Goal: Transaction & Acquisition: Obtain resource

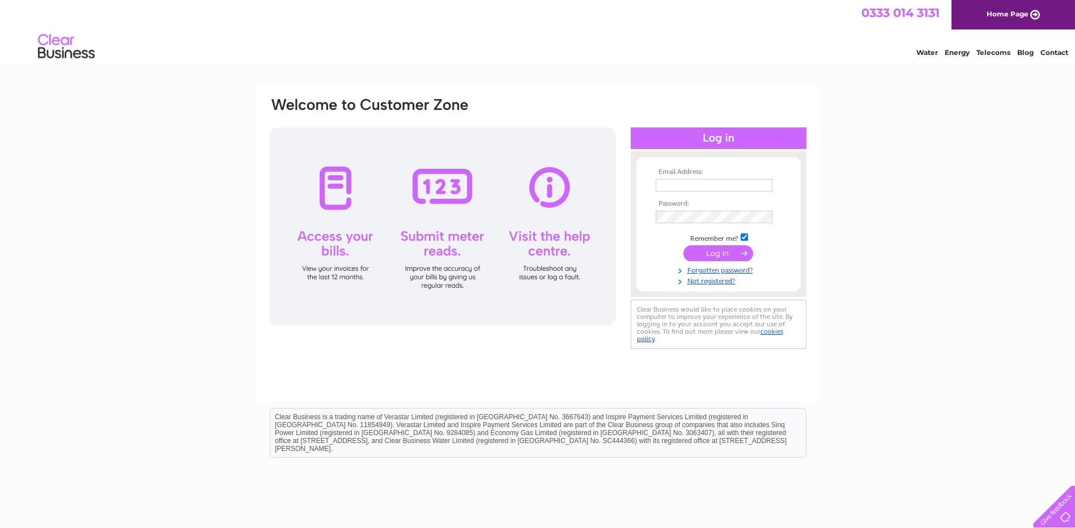
type input "petewest9@hotmail.com"
click at [733, 247] on input "submit" at bounding box center [718, 253] width 70 height 16
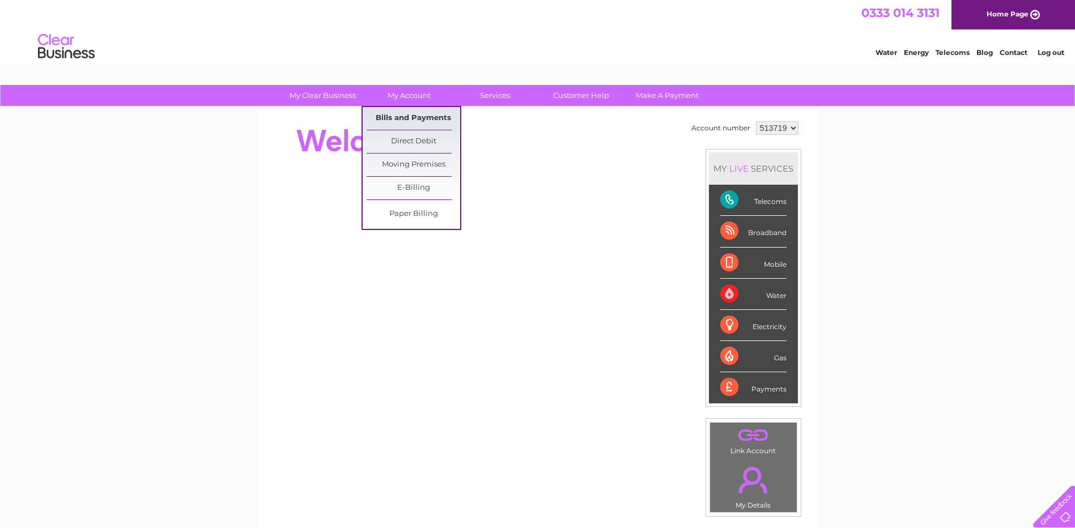
click at [402, 112] on link "Bills and Payments" at bounding box center [414, 118] width 94 height 23
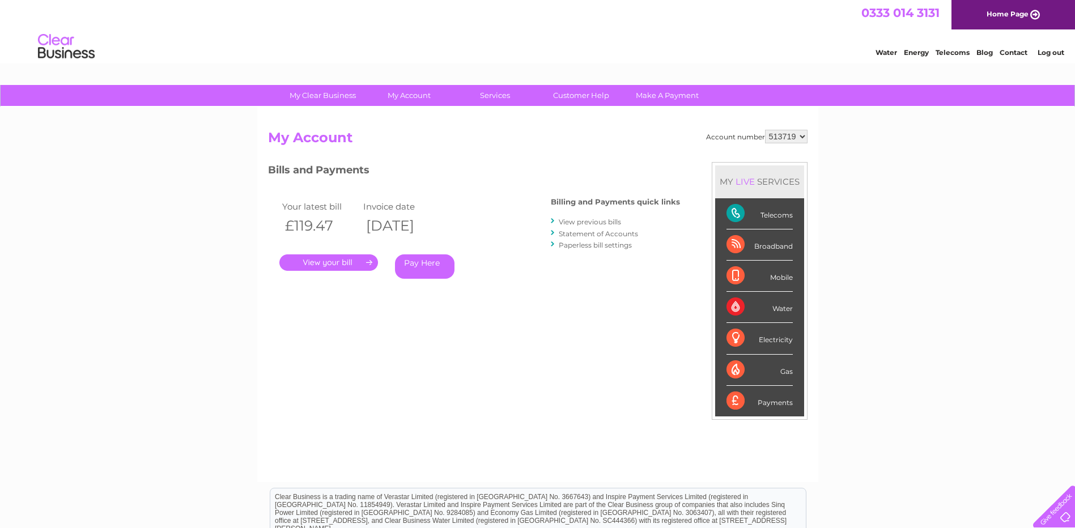
click at [318, 260] on link "." at bounding box center [328, 262] width 99 height 16
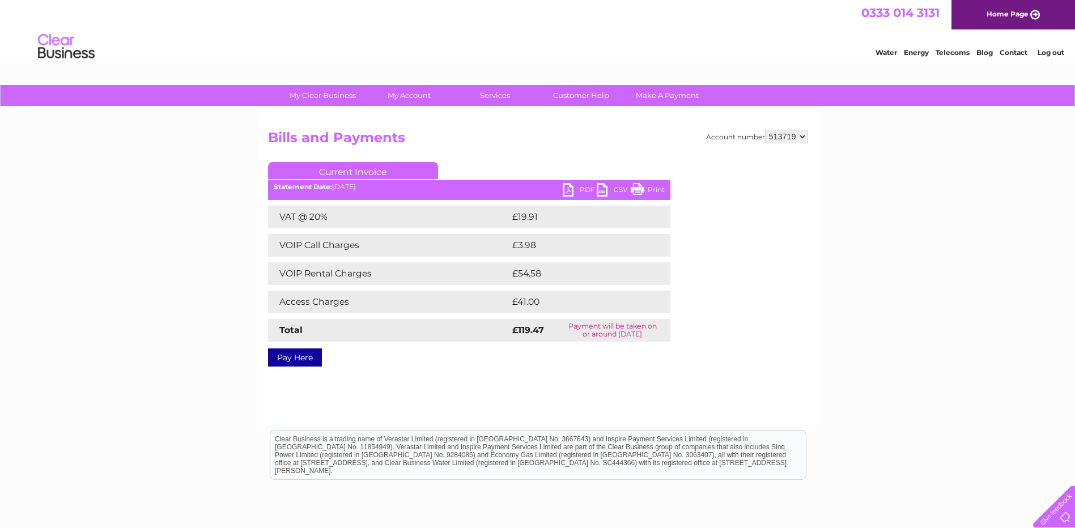
click at [647, 193] on link "Print" at bounding box center [648, 191] width 34 height 16
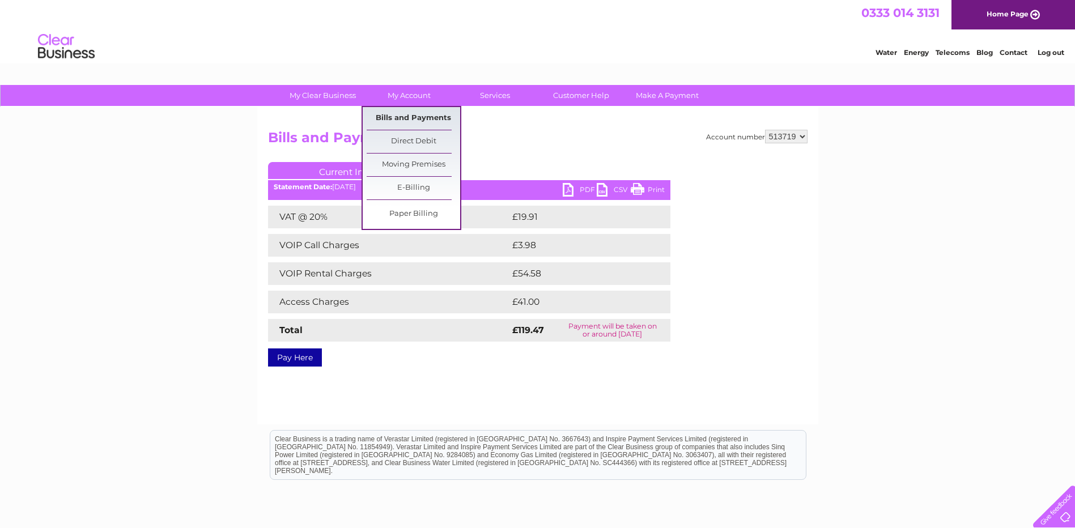
click at [422, 113] on link "Bills and Payments" at bounding box center [414, 118] width 94 height 23
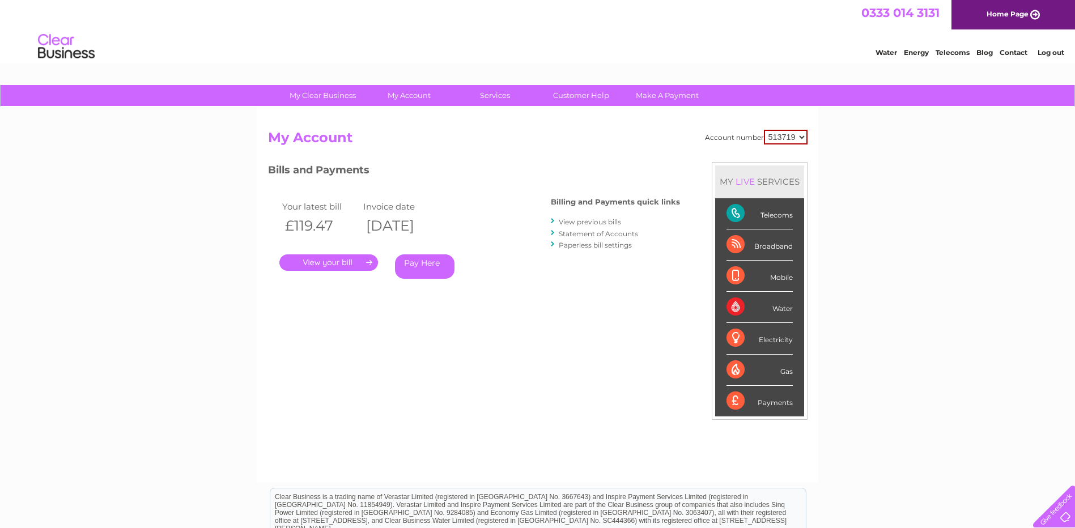
click at [339, 267] on link "." at bounding box center [328, 262] width 99 height 16
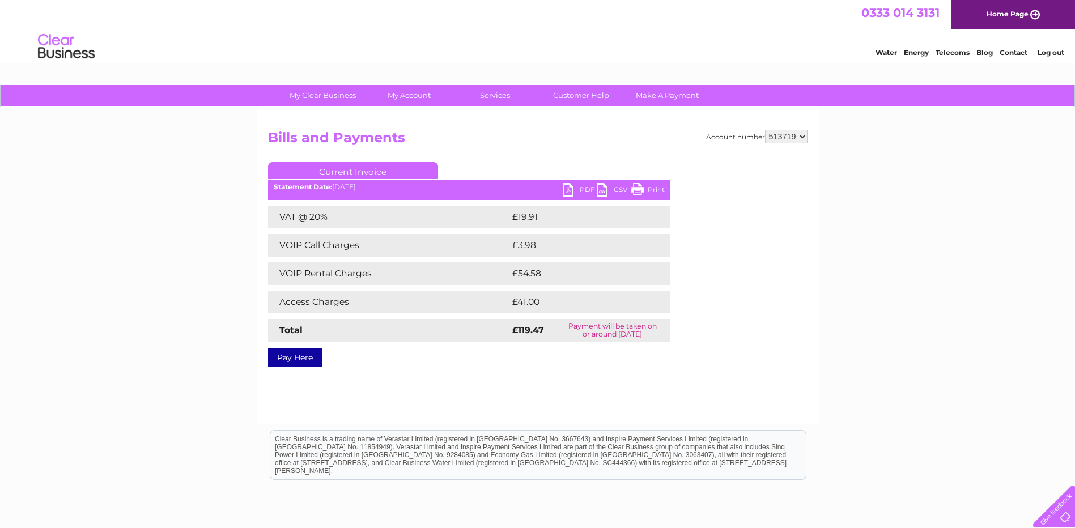
click at [521, 304] on td "£41.00" at bounding box center [577, 302] width 137 height 23
click at [337, 304] on td "Access Charges" at bounding box center [388, 302] width 241 height 23
click at [341, 273] on td "VOIP Rental Charges" at bounding box center [388, 273] width 241 height 23
click at [338, 240] on td "VOIP Call Charges" at bounding box center [388, 245] width 241 height 23
click at [318, 220] on td "VAT @ 20%" at bounding box center [388, 217] width 241 height 23
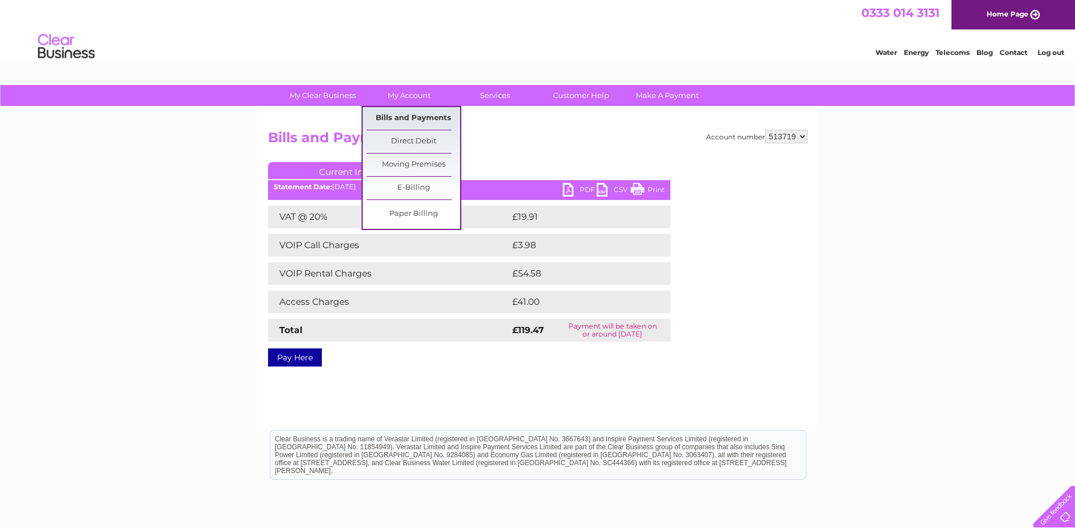
click at [408, 113] on link "Bills and Payments" at bounding box center [414, 118] width 94 height 23
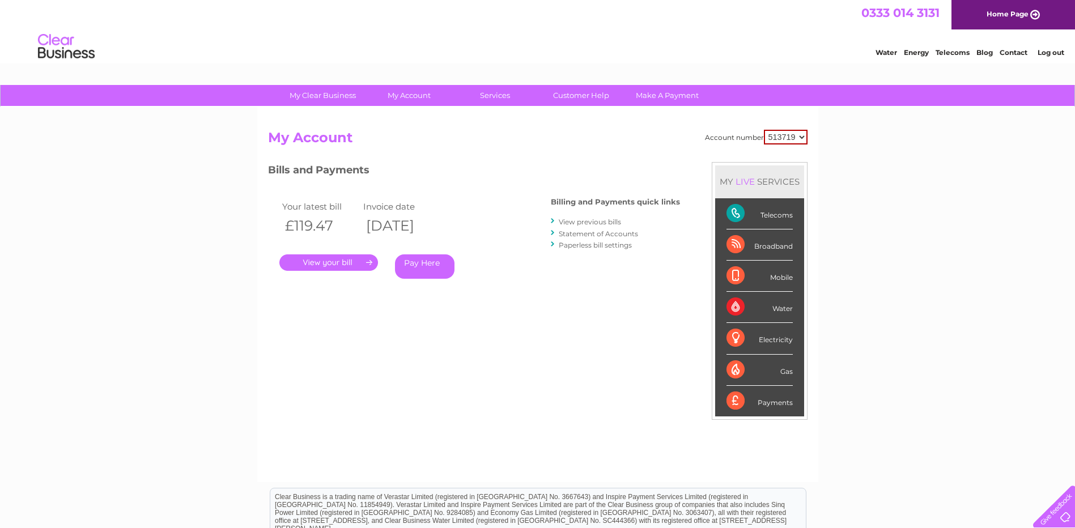
click at [593, 222] on link "View previous bills" at bounding box center [590, 222] width 62 height 9
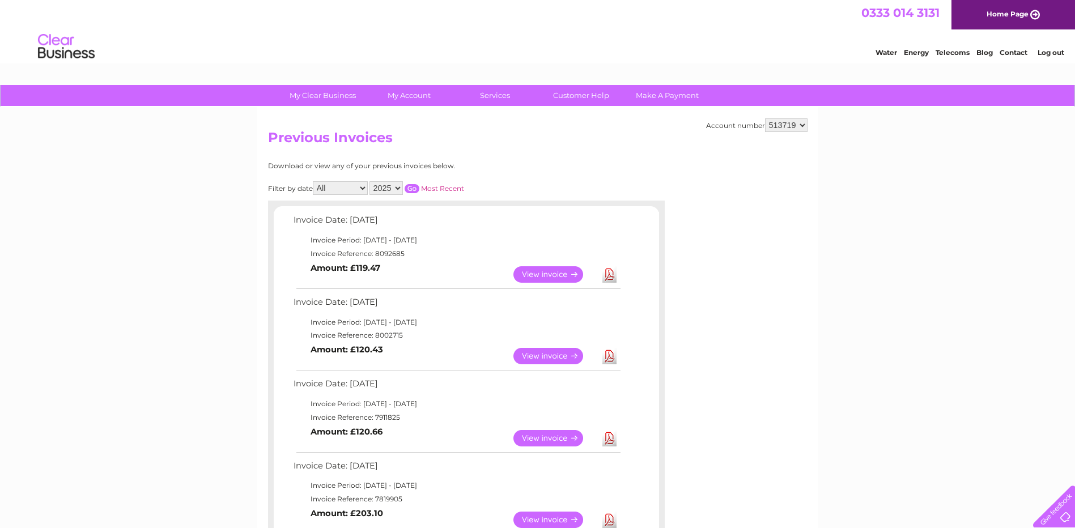
click at [542, 356] on link "View" at bounding box center [554, 356] width 83 height 16
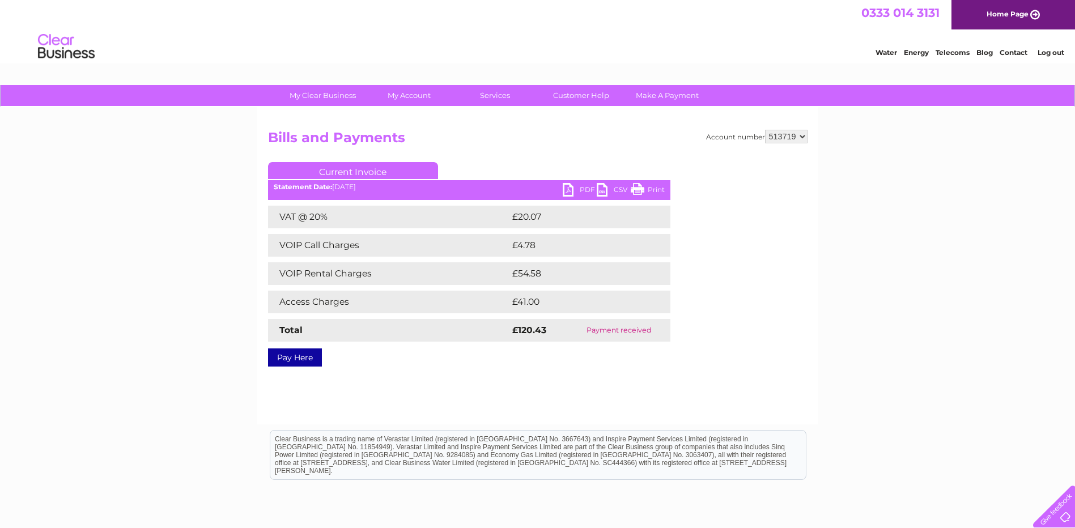
click at [633, 189] on link "Print" at bounding box center [648, 191] width 34 height 16
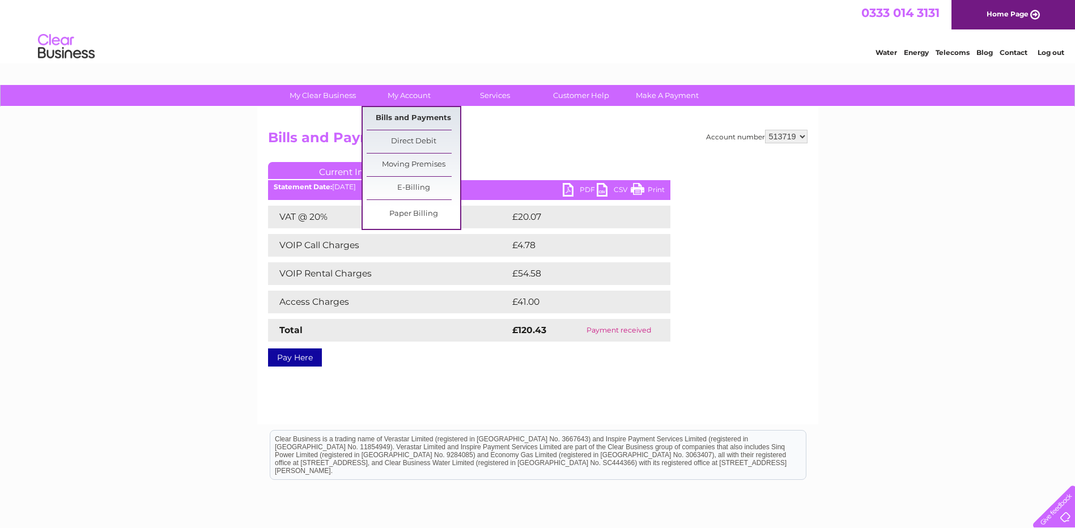
click at [418, 113] on link "Bills and Payments" at bounding box center [414, 118] width 94 height 23
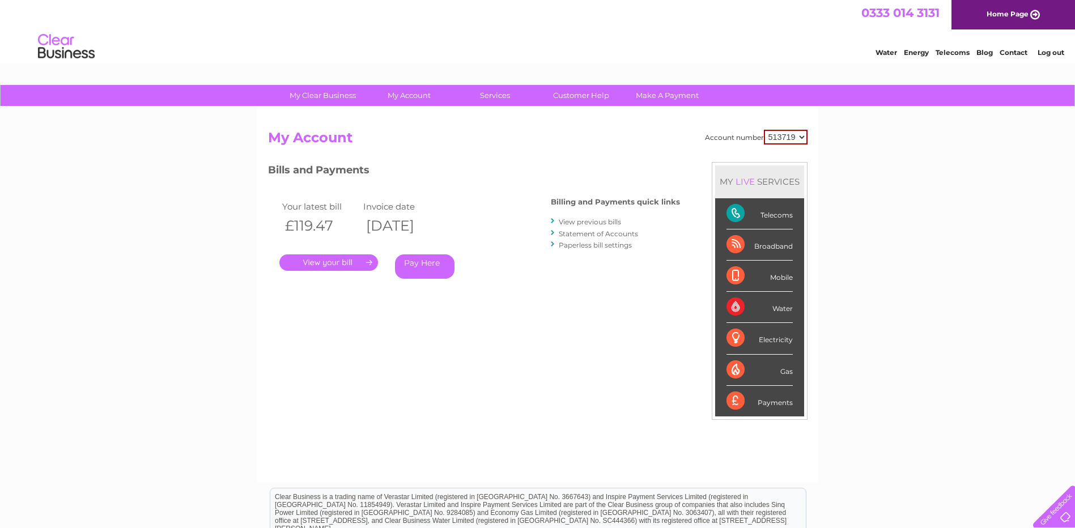
click at [579, 220] on link "View previous bills" at bounding box center [590, 222] width 62 height 9
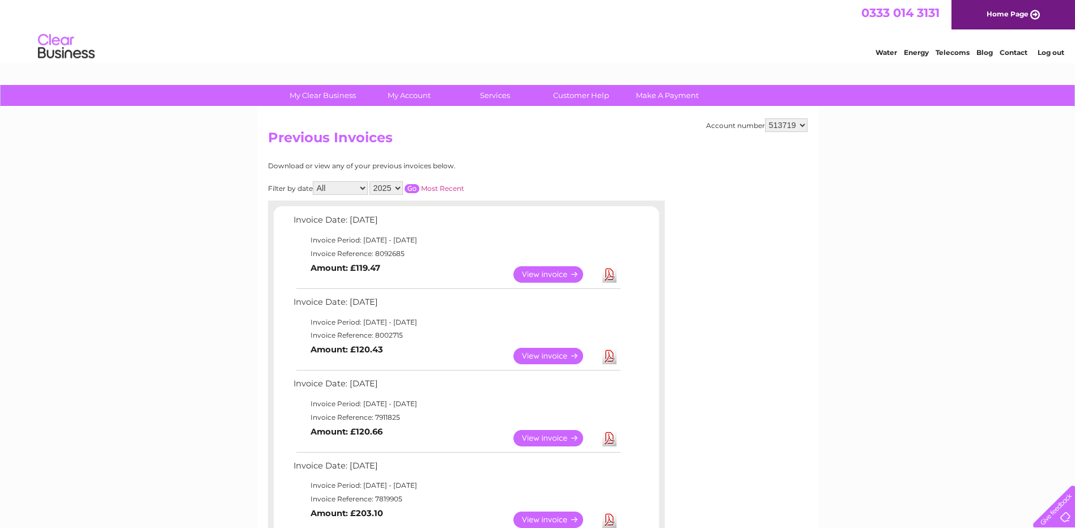
click at [564, 434] on link "View" at bounding box center [554, 438] width 83 height 16
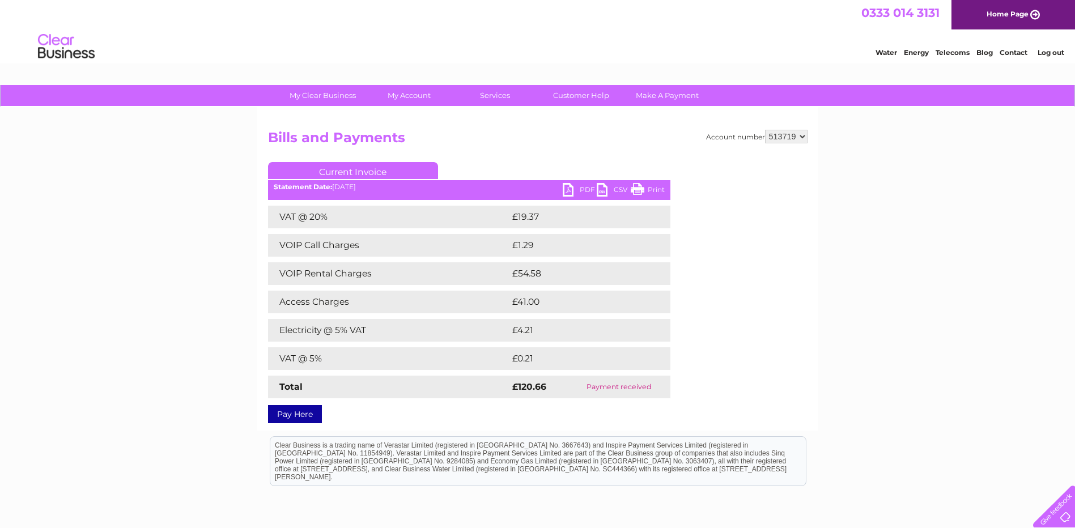
click at [634, 192] on link "Print" at bounding box center [648, 191] width 34 height 16
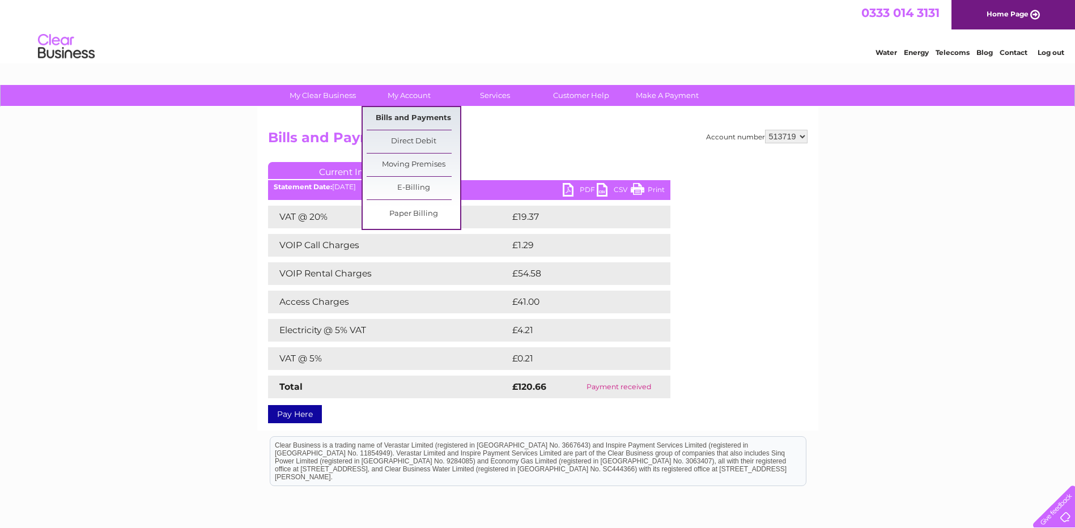
click at [413, 114] on link "Bills and Payments" at bounding box center [414, 118] width 94 height 23
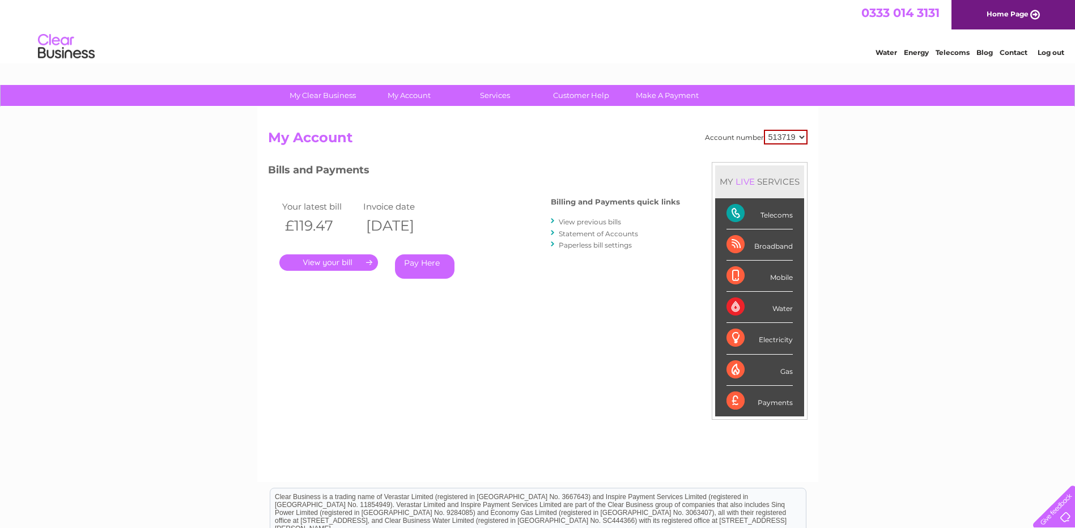
click at [579, 224] on link "View previous bills" at bounding box center [590, 222] width 62 height 9
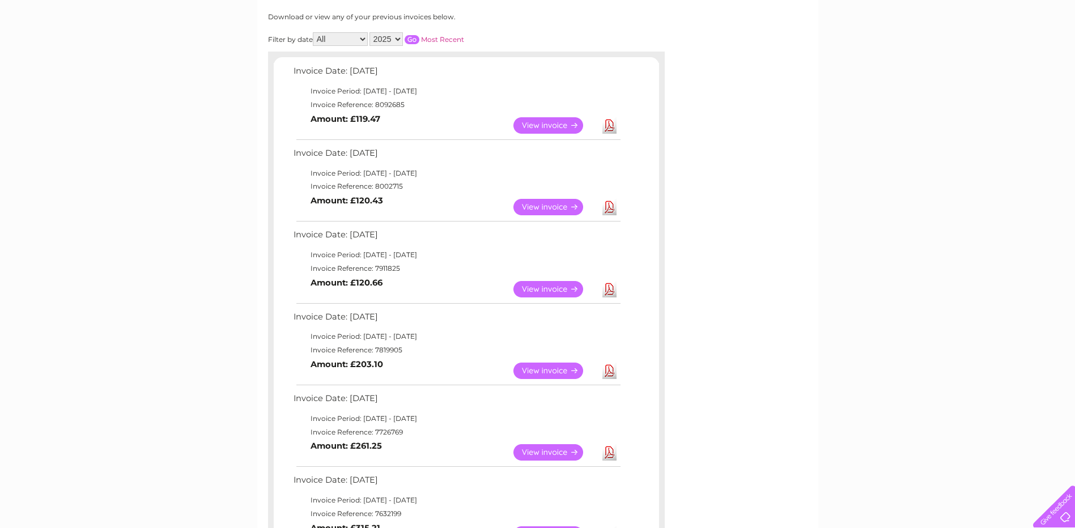
scroll to position [170, 0]
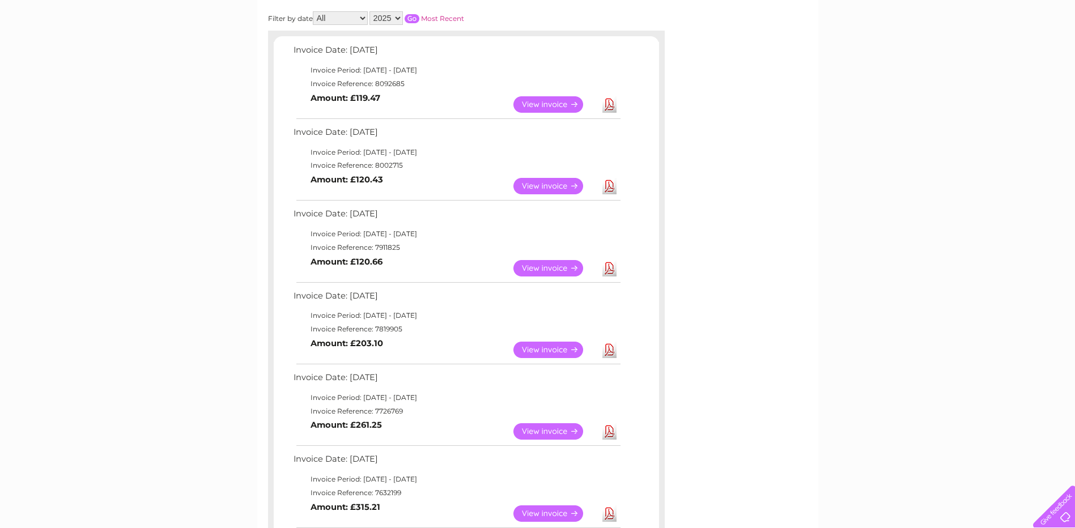
click at [535, 351] on link "View" at bounding box center [554, 350] width 83 height 16
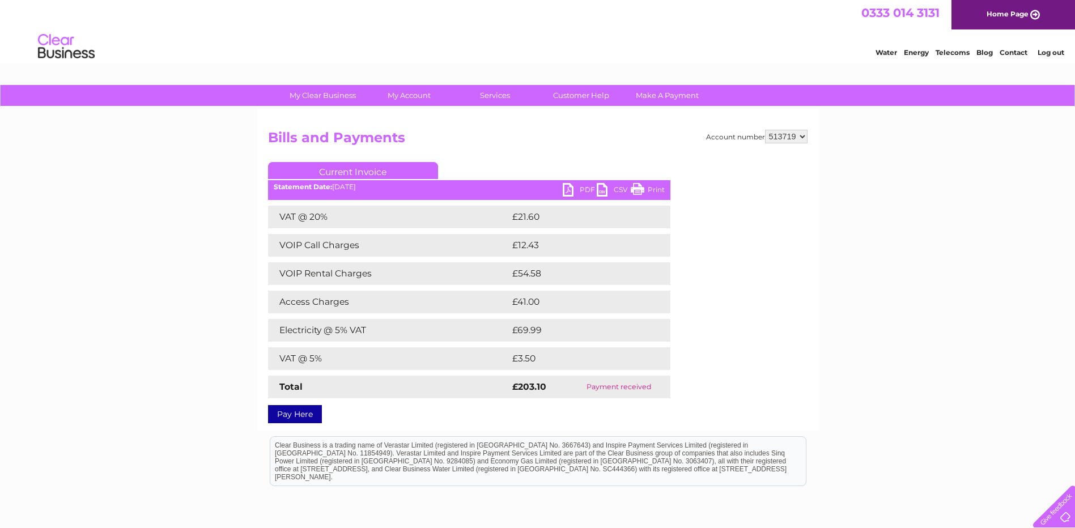
click at [650, 190] on link "Print" at bounding box center [648, 191] width 34 height 16
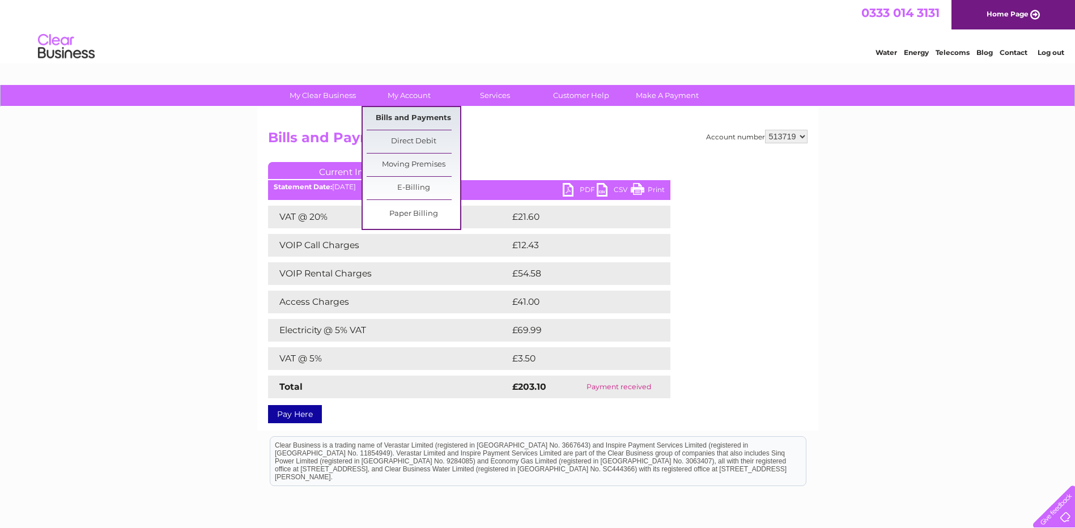
click at [412, 117] on link "Bills and Payments" at bounding box center [414, 118] width 94 height 23
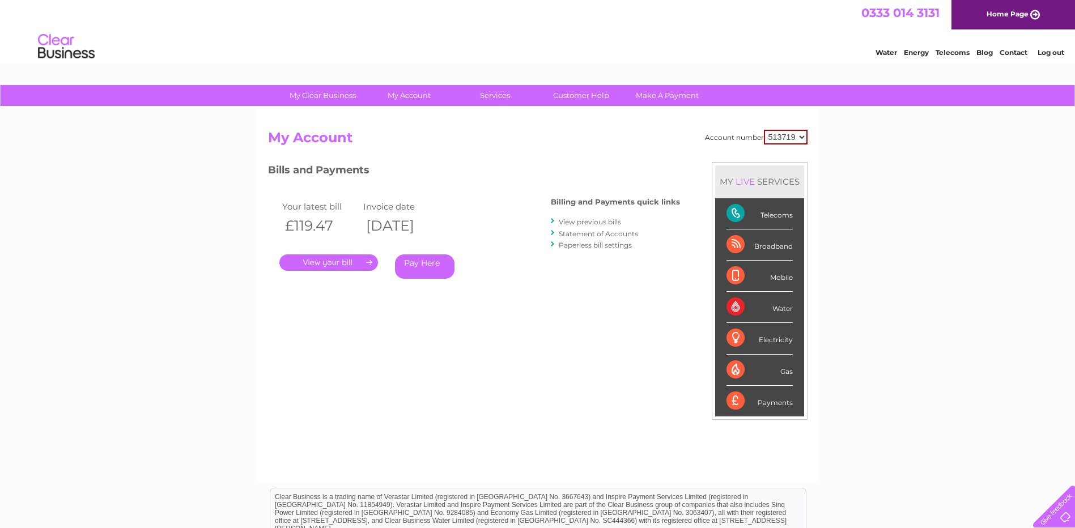
click at [600, 222] on link "View previous bills" at bounding box center [590, 222] width 62 height 9
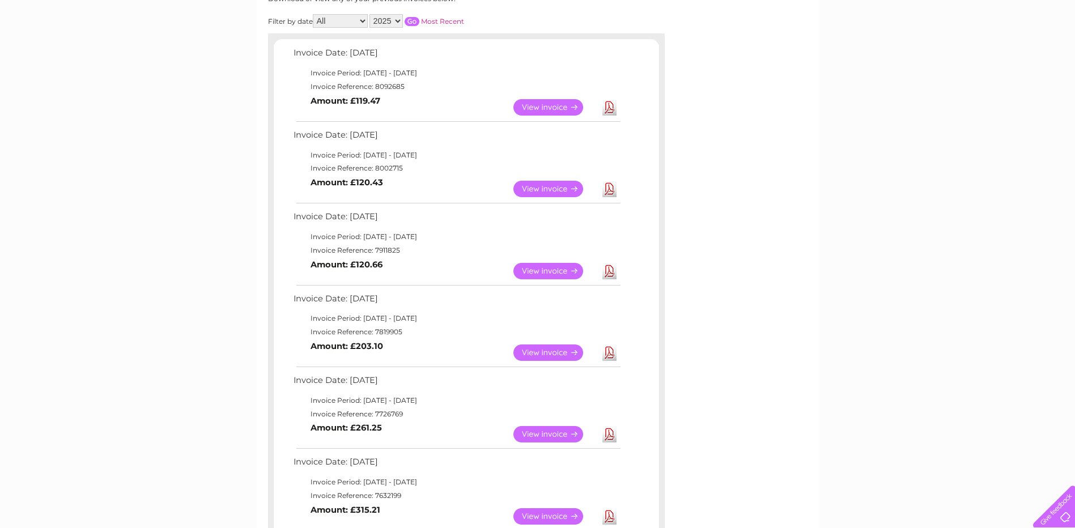
scroll to position [227, 0]
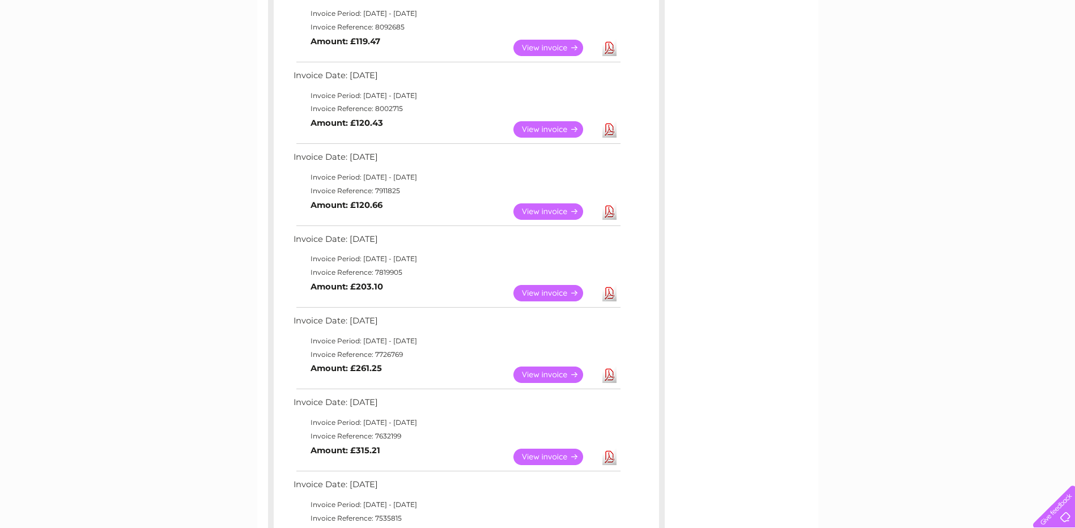
click at [549, 376] on link "View" at bounding box center [554, 375] width 83 height 16
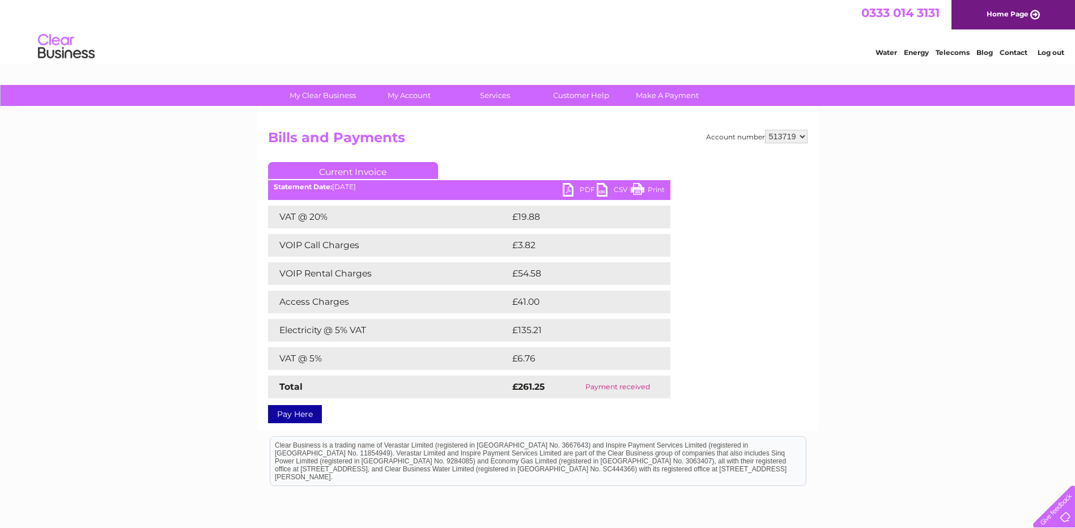
drag, startPoint x: 651, startPoint y: 194, endPoint x: 85, endPoint y: 36, distance: 587.3
click at [651, 194] on link "Print" at bounding box center [648, 191] width 34 height 16
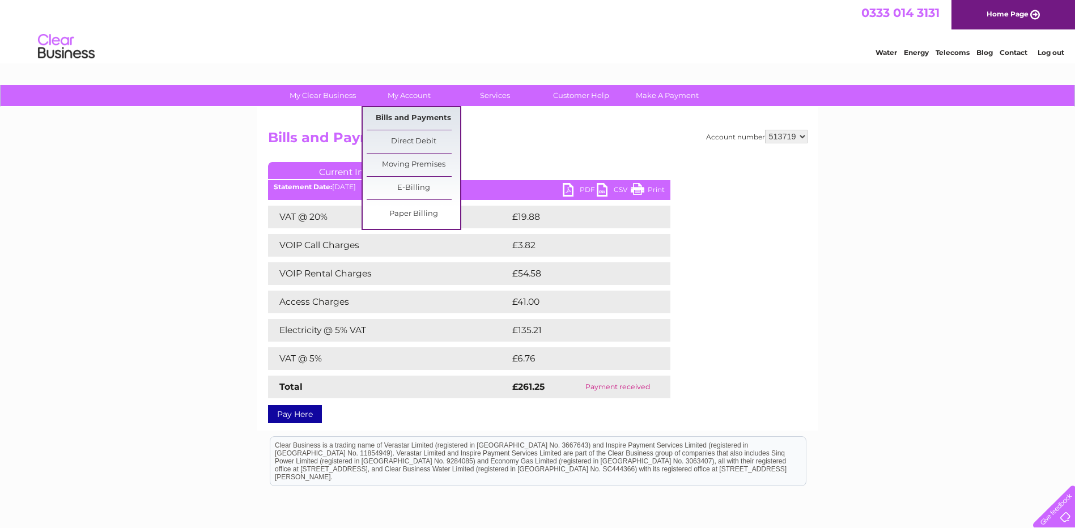
click at [402, 112] on link "Bills and Payments" at bounding box center [414, 118] width 94 height 23
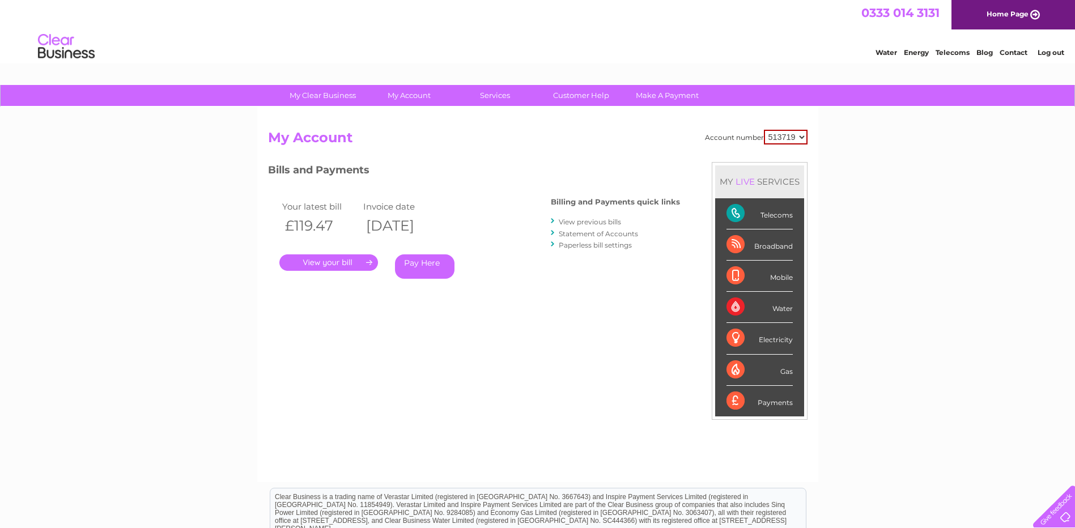
click at [610, 222] on link "View previous bills" at bounding box center [590, 222] width 62 height 9
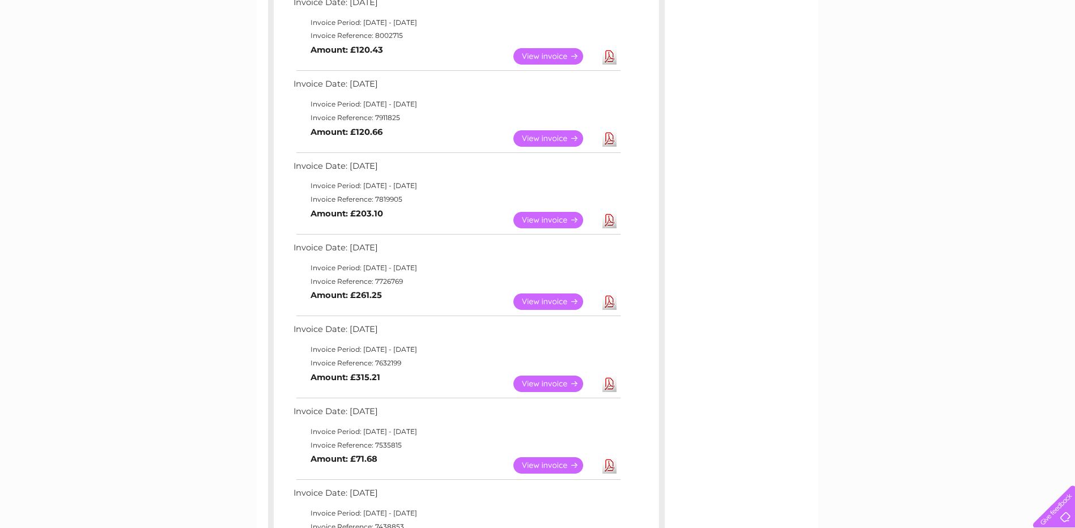
scroll to position [283, 0]
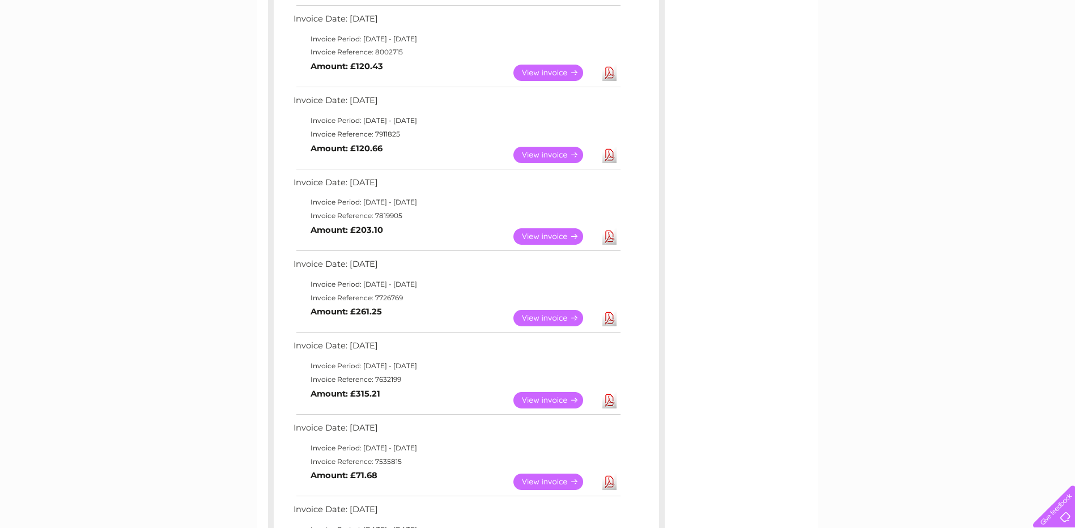
click at [542, 402] on link "View" at bounding box center [554, 400] width 83 height 16
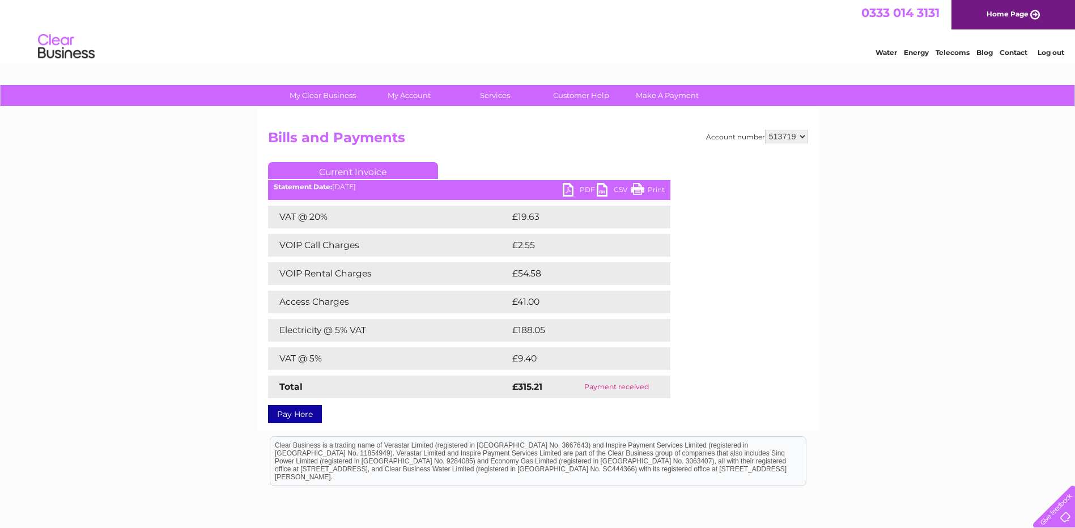
click at [655, 188] on link "Print" at bounding box center [648, 191] width 34 height 16
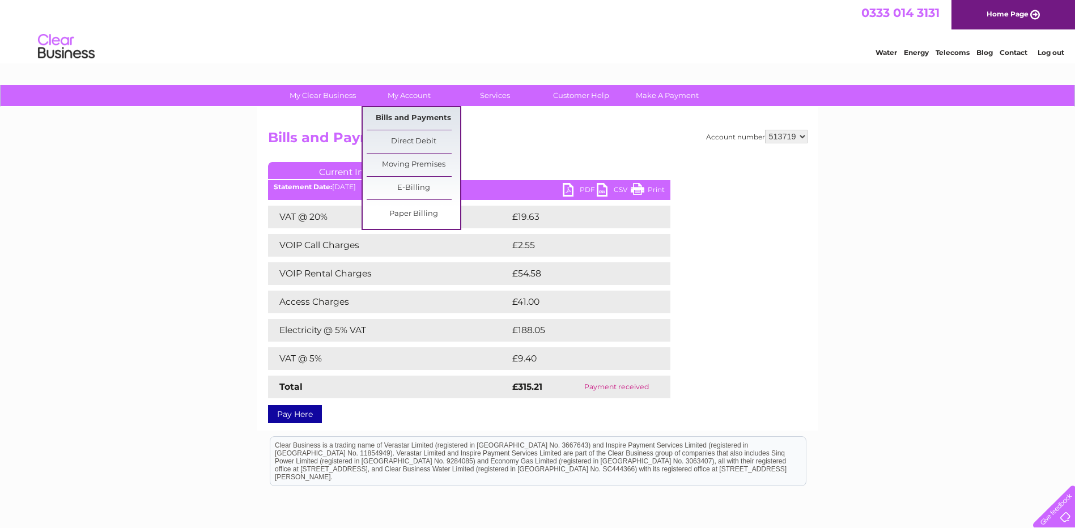
click at [413, 109] on link "Bills and Payments" at bounding box center [414, 118] width 94 height 23
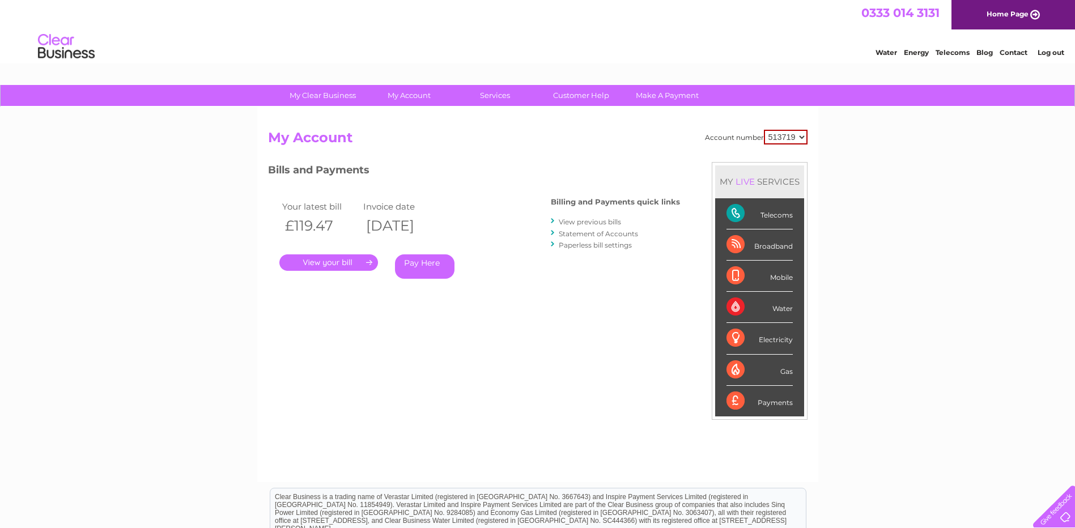
click at [589, 220] on link "View previous bills" at bounding box center [590, 222] width 62 height 9
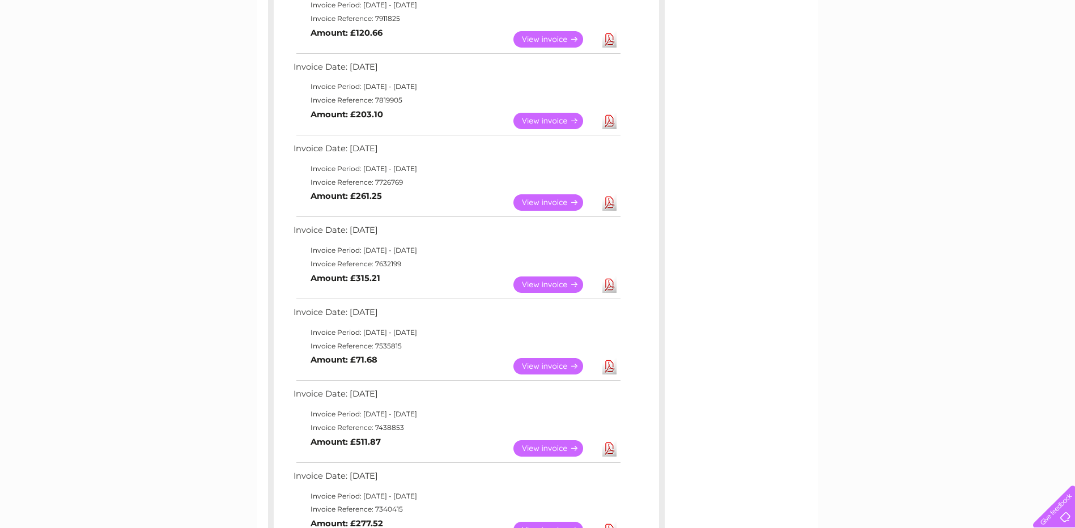
scroll to position [453, 0]
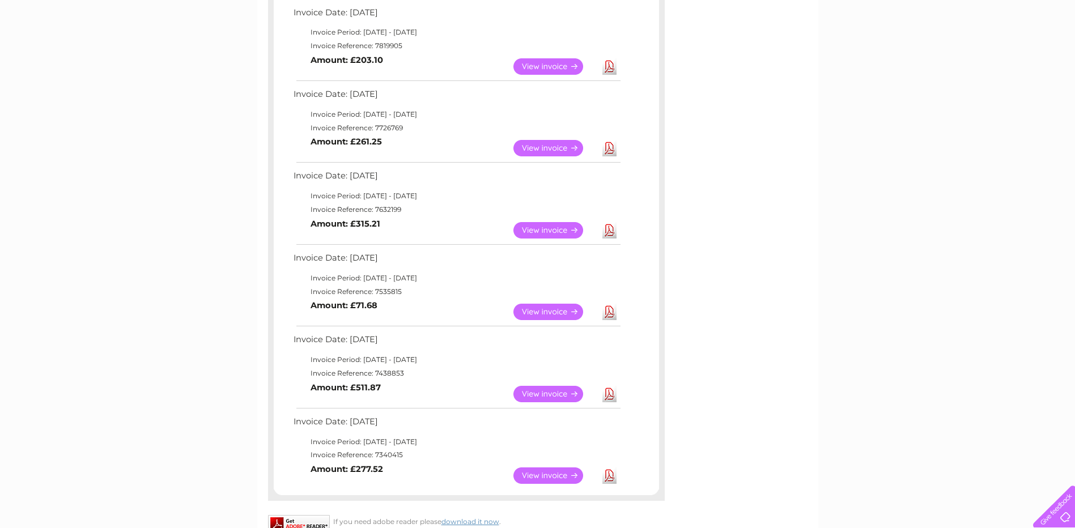
click at [563, 312] on link "View" at bounding box center [554, 312] width 83 height 16
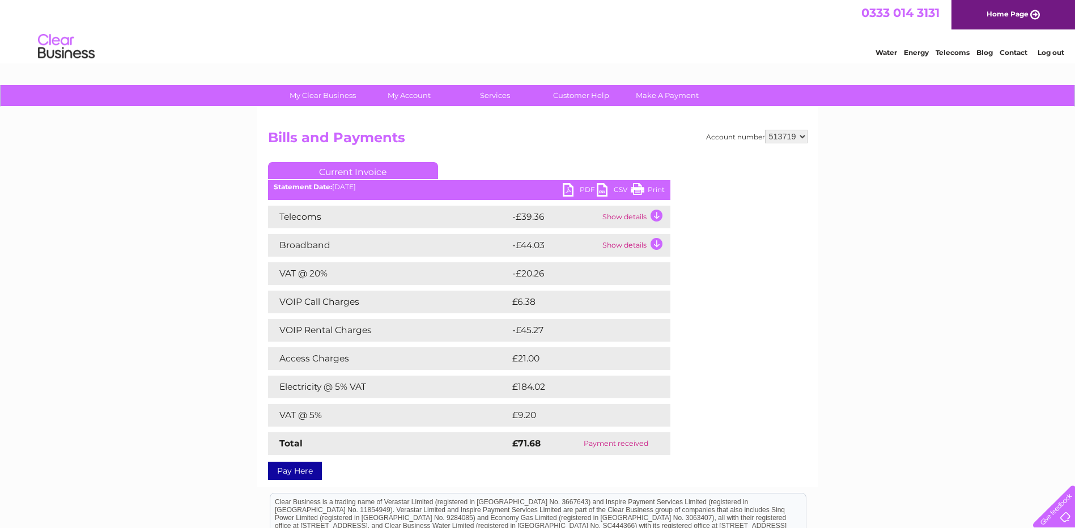
click at [647, 193] on link "Print" at bounding box center [648, 191] width 34 height 16
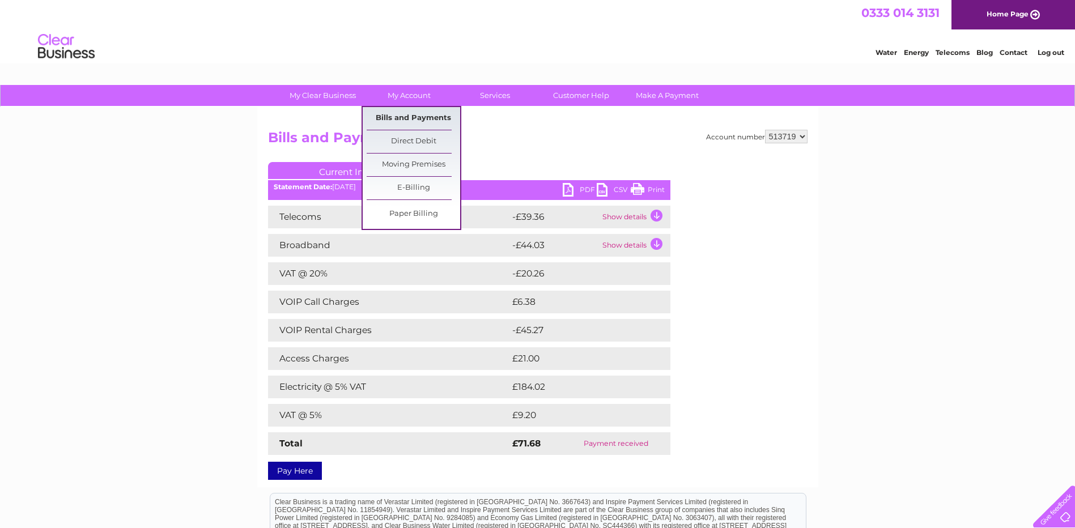
click at [409, 117] on link "Bills and Payments" at bounding box center [414, 118] width 94 height 23
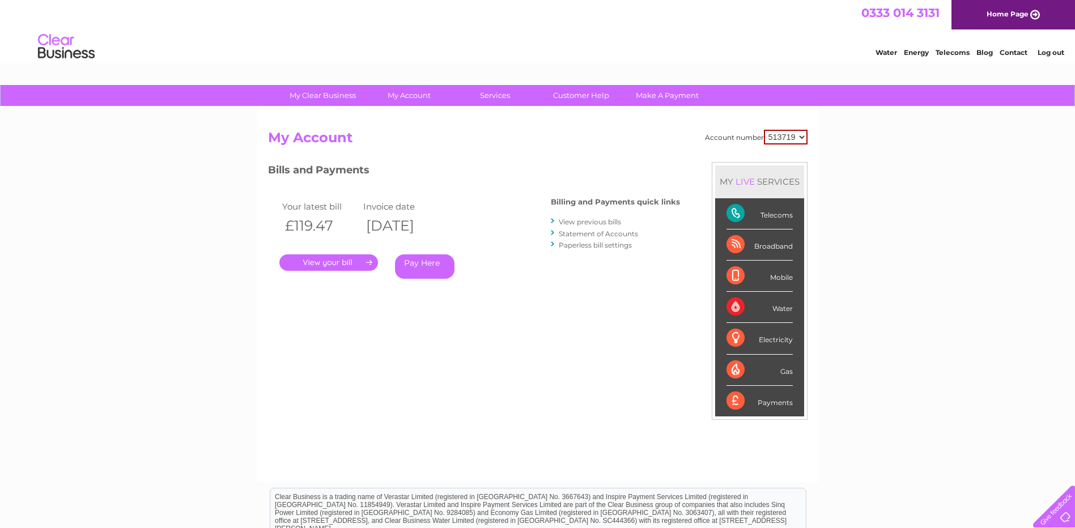
click at [592, 218] on link "View previous bills" at bounding box center [590, 222] width 62 height 9
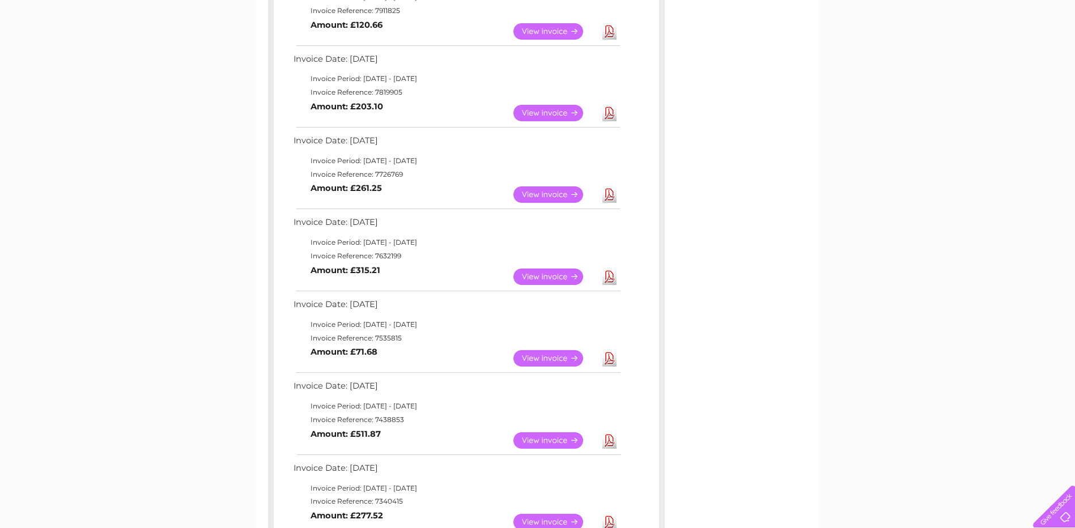
scroll to position [510, 0]
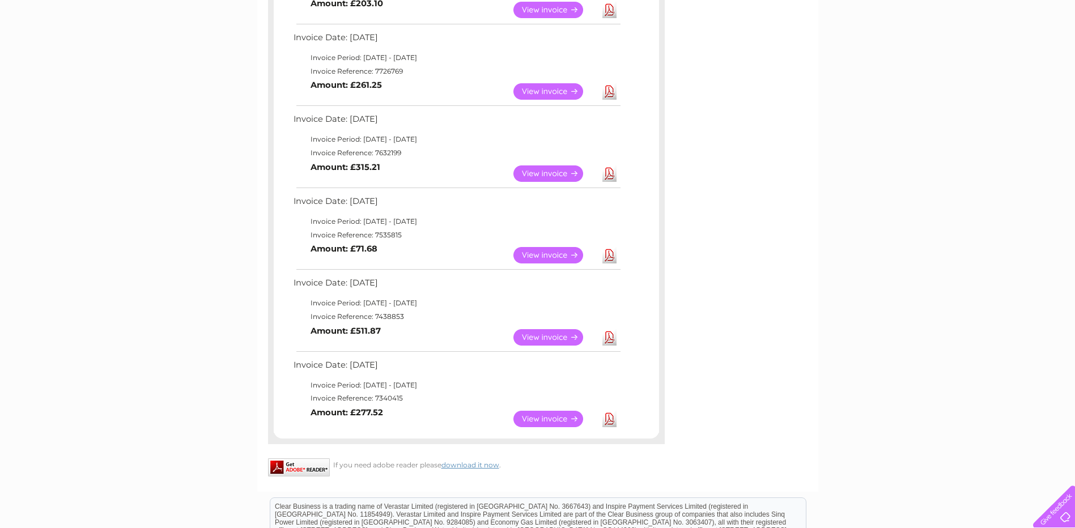
click at [550, 339] on link "View" at bounding box center [554, 337] width 83 height 16
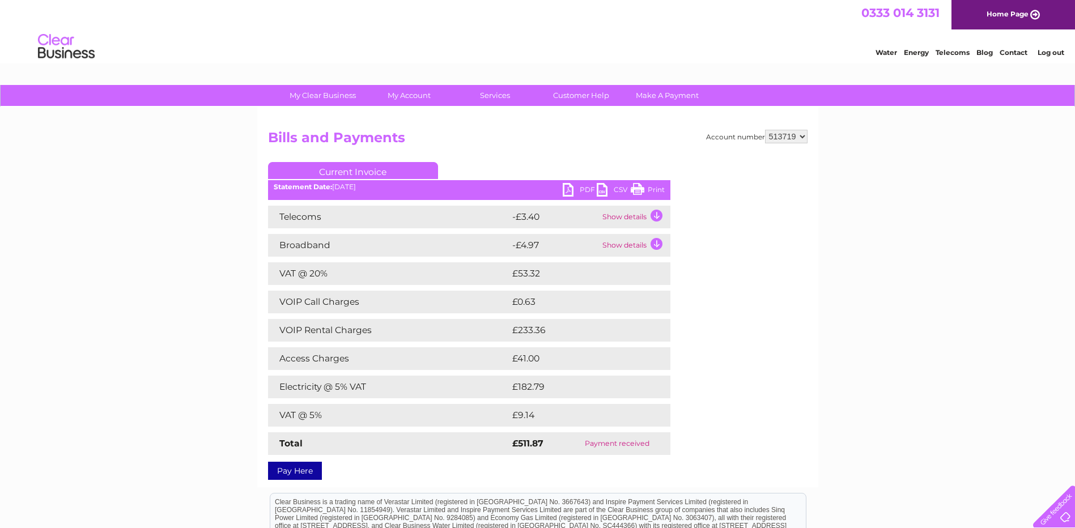
click at [640, 188] on link "Print" at bounding box center [648, 191] width 34 height 16
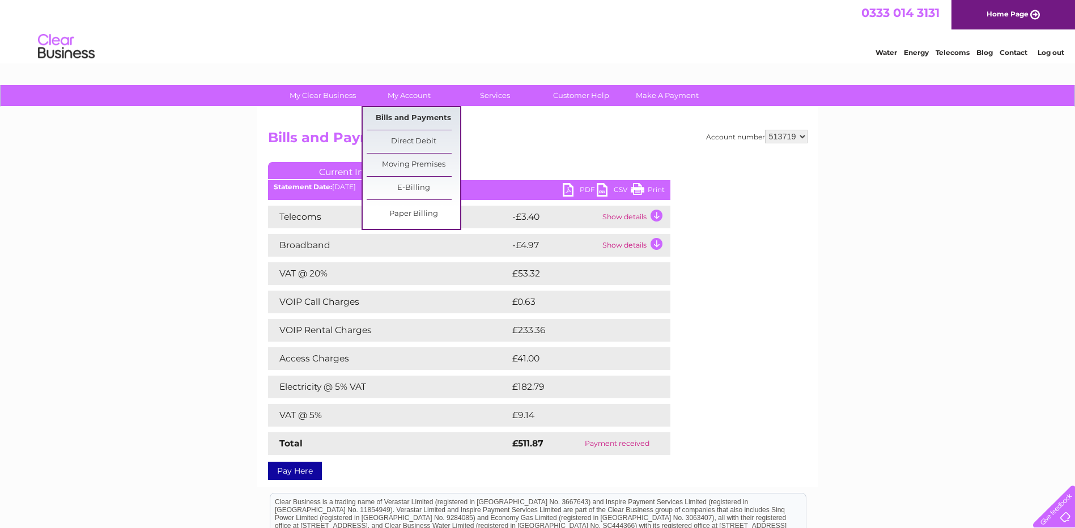
click at [397, 116] on link "Bills and Payments" at bounding box center [414, 118] width 94 height 23
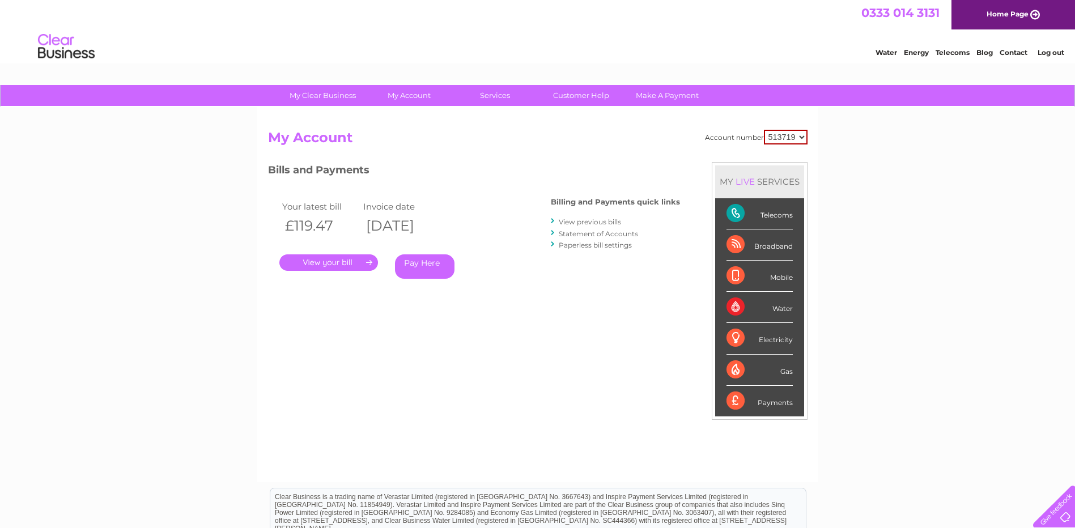
click at [617, 222] on link "View previous bills" at bounding box center [590, 222] width 62 height 9
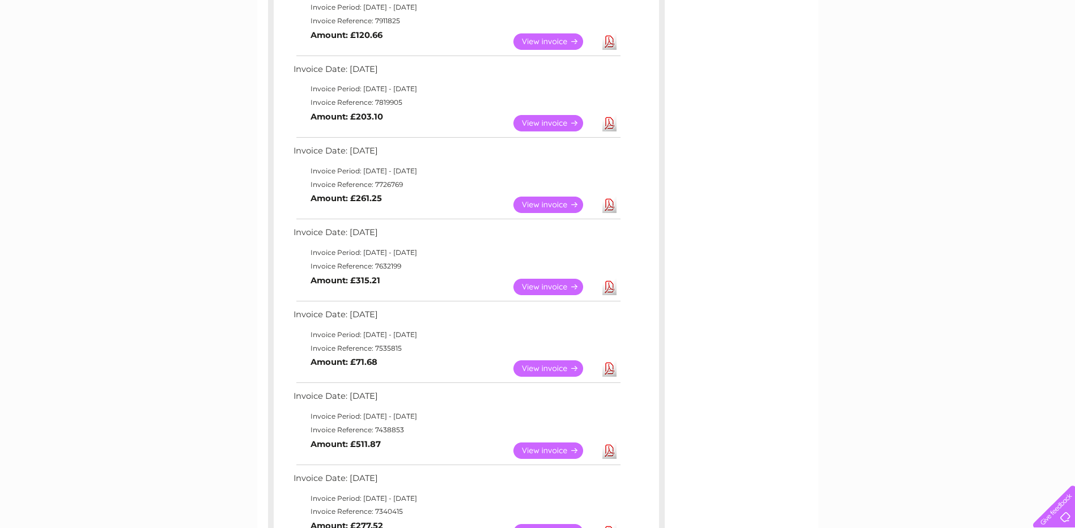
scroll to position [567, 0]
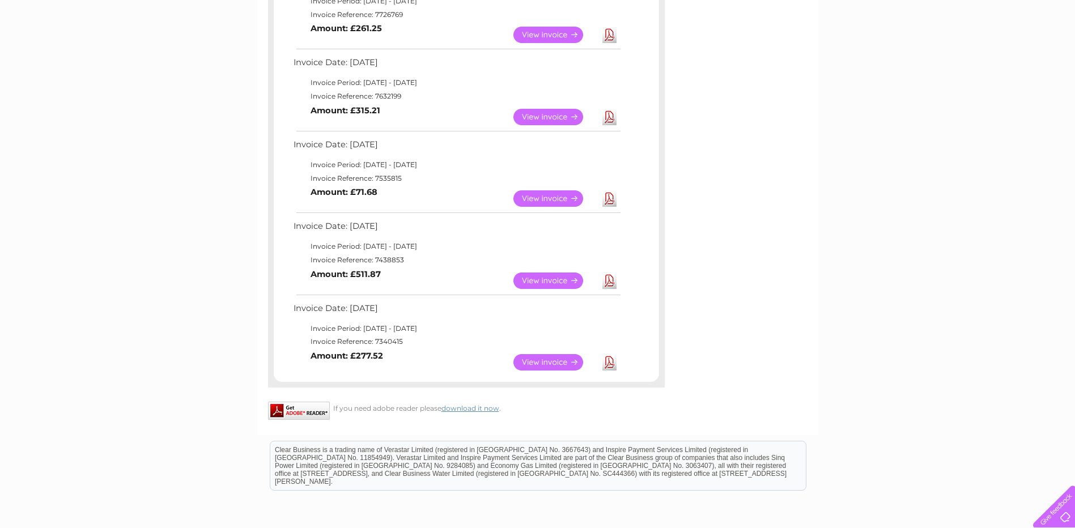
click at [554, 369] on link "View" at bounding box center [554, 362] width 83 height 16
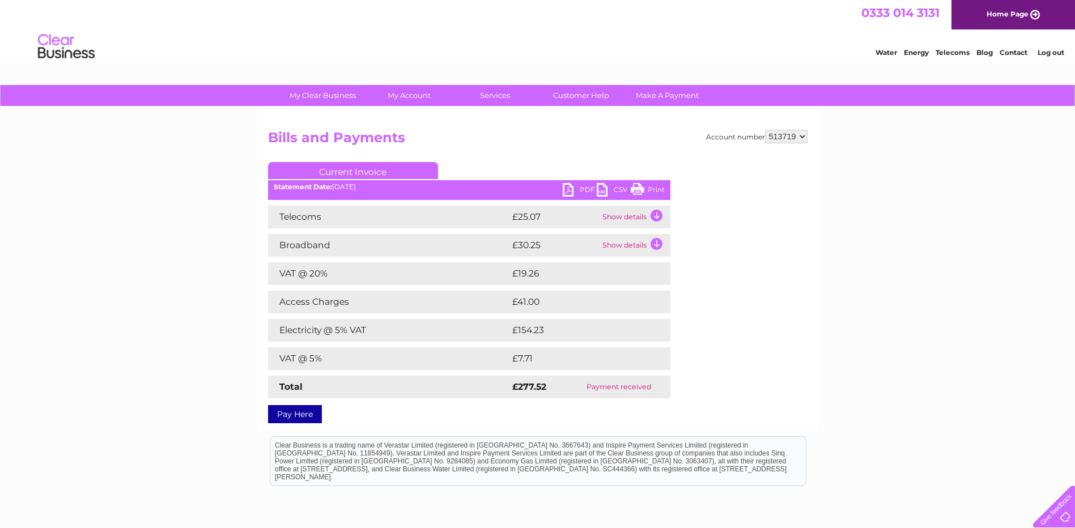
click at [657, 187] on link "Print" at bounding box center [648, 191] width 34 height 16
